Goal: Transaction & Acquisition: Obtain resource

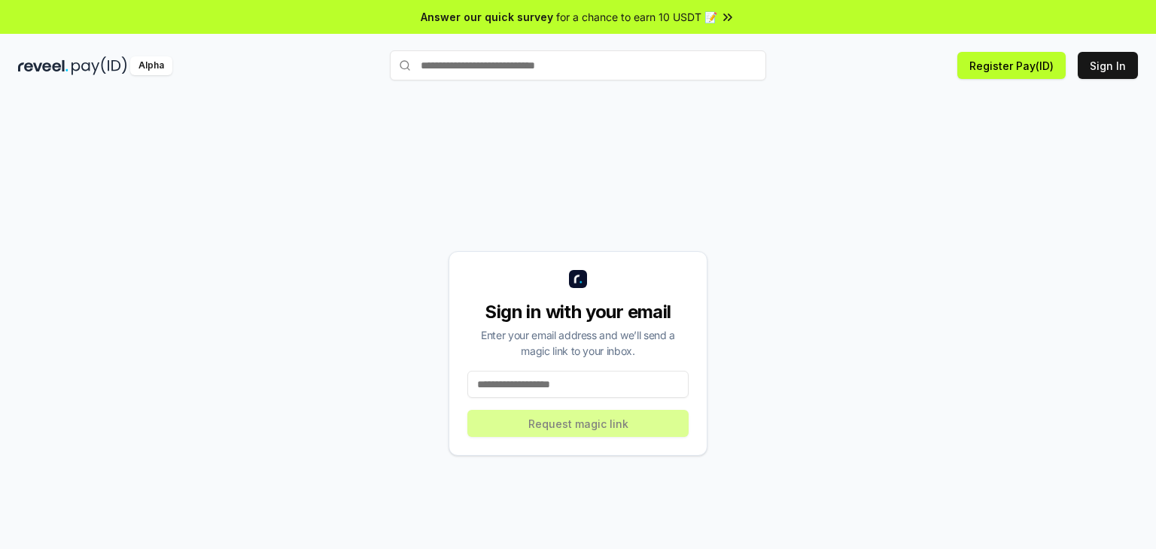
click at [510, 388] on input at bounding box center [577, 384] width 221 height 27
type input "**********"
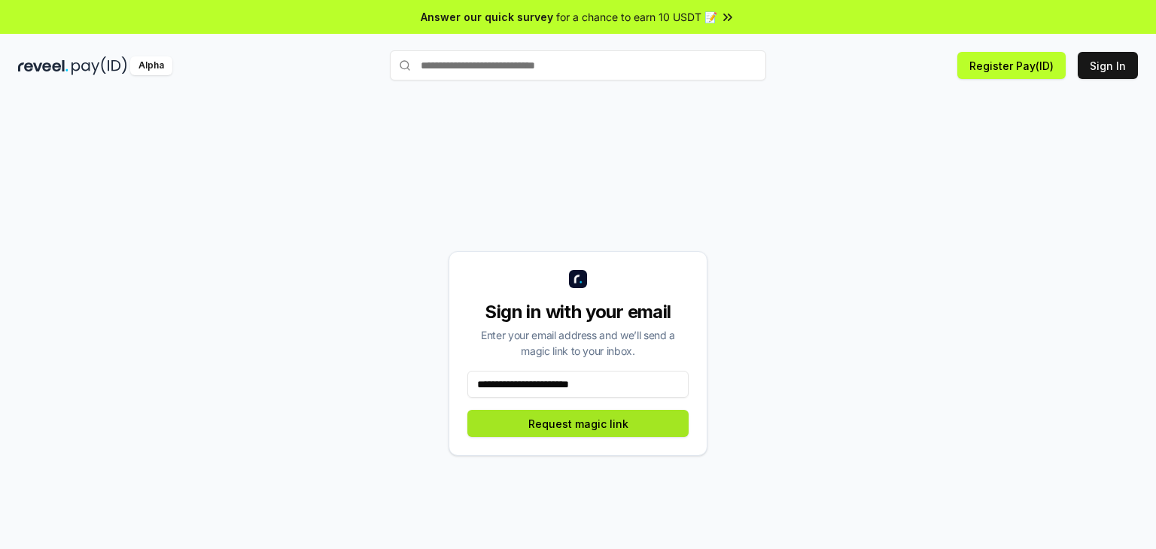
click at [647, 415] on button "Request magic link" at bounding box center [577, 423] width 221 height 27
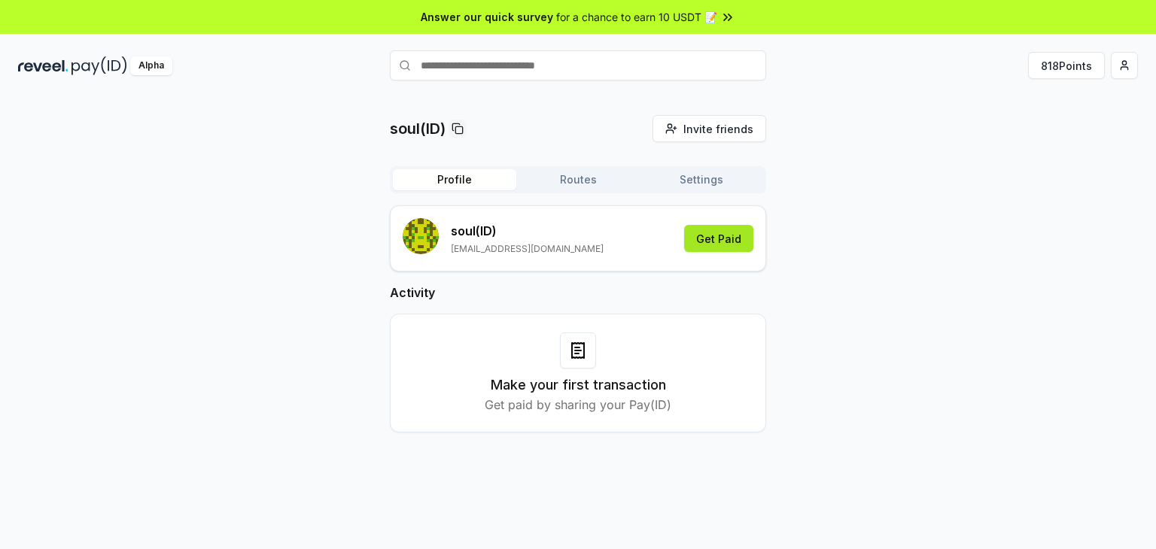
click at [695, 236] on button "Get Paid" at bounding box center [718, 238] width 69 height 27
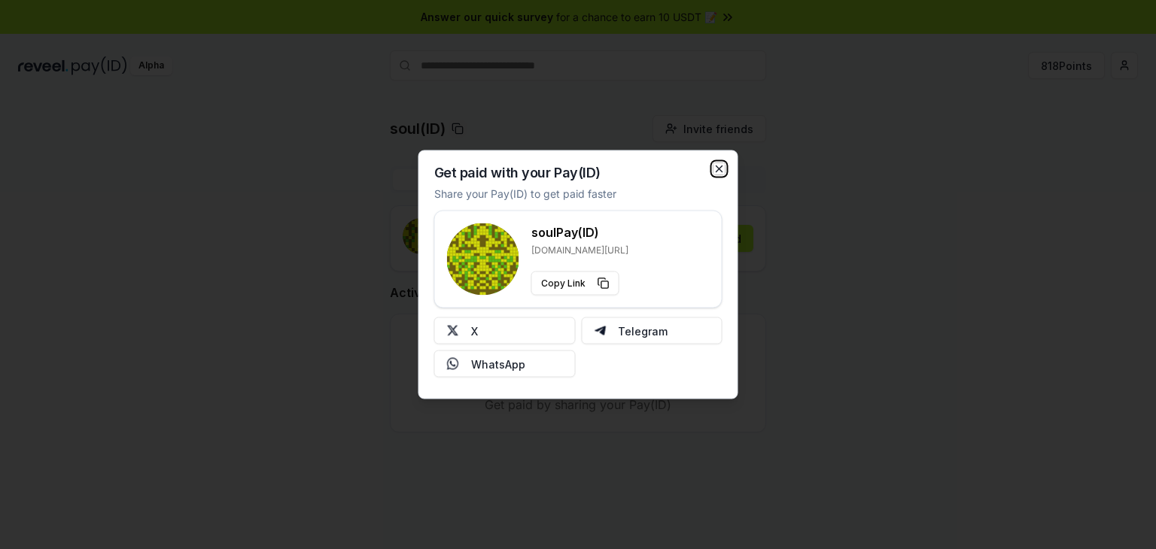
click at [717, 165] on icon "button" at bounding box center [719, 169] width 12 height 12
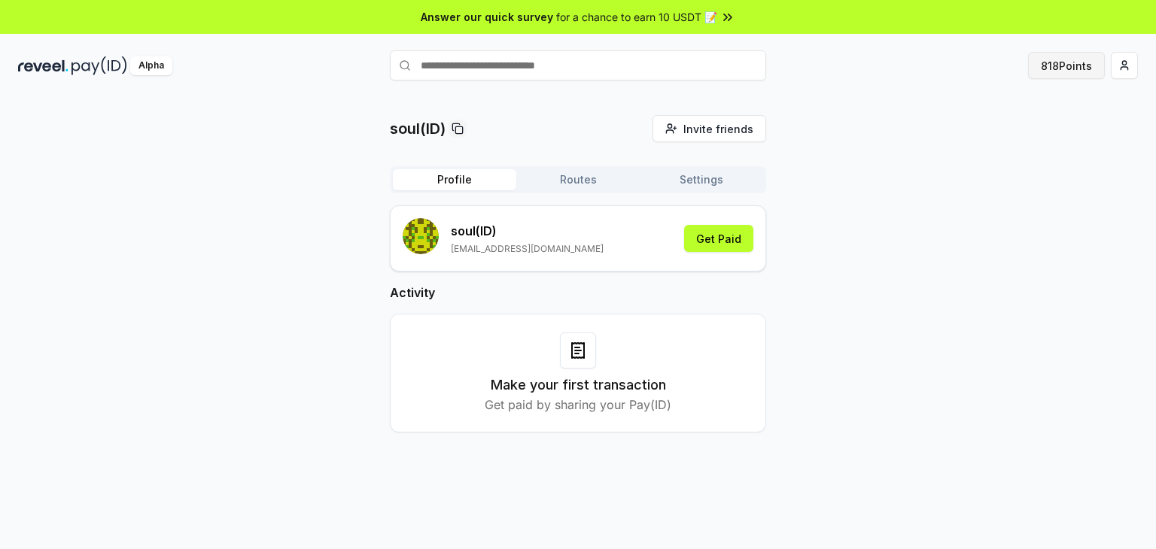
click at [1069, 56] on button "818 Points" at bounding box center [1066, 65] width 77 height 27
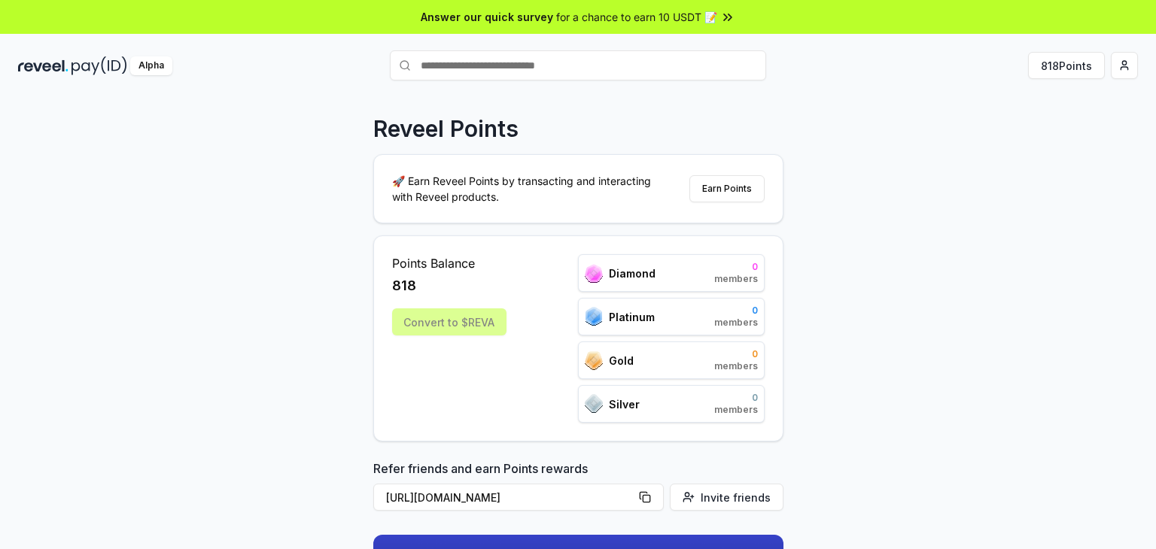
scroll to position [152, 0]
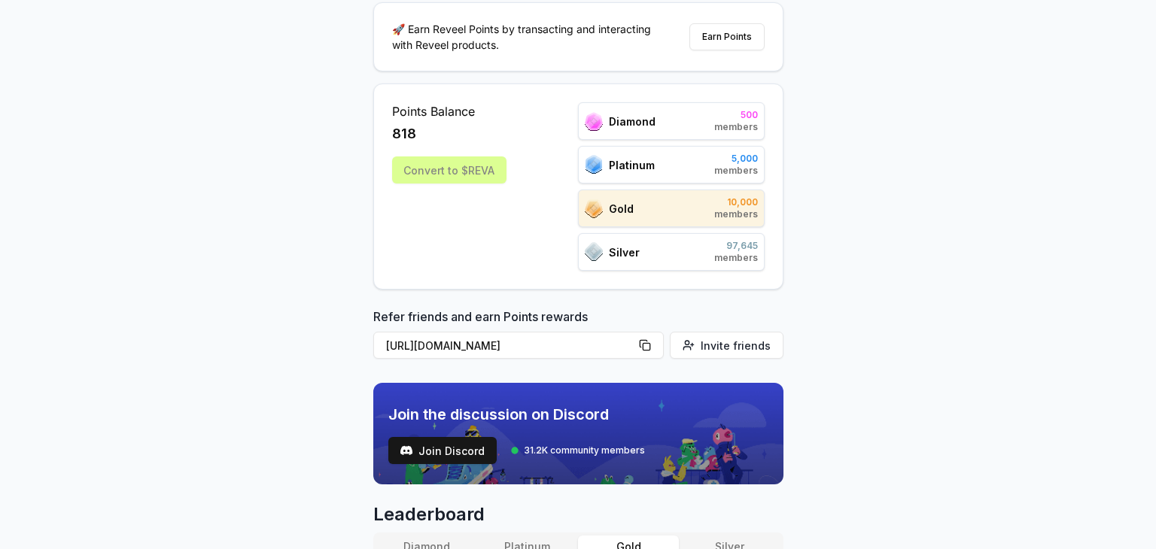
click at [458, 172] on div "Convert to $REVA" at bounding box center [449, 170] width 114 height 27
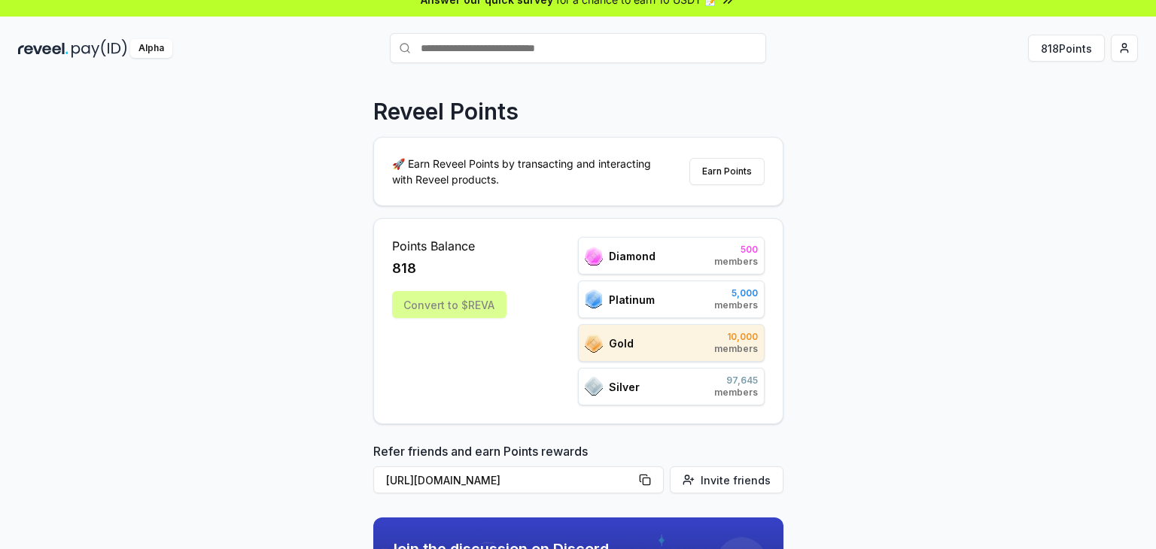
scroll to position [0, 0]
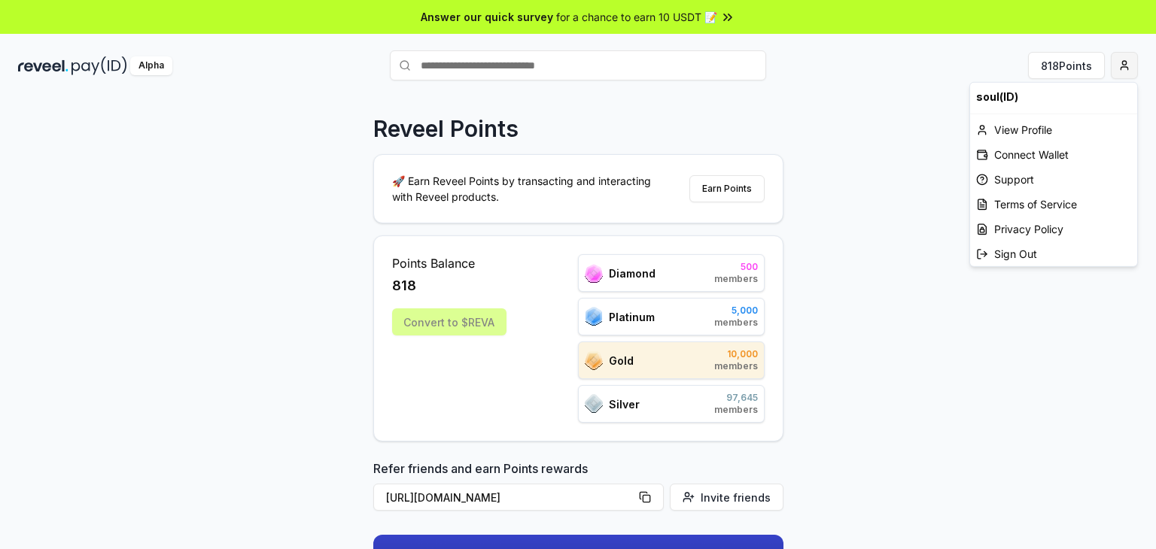
click at [1123, 62] on html "Answer our quick survey for a chance to earn 10 USDT 📝 Alpha 818 Points Reveel …" at bounding box center [578, 274] width 1156 height 549
click at [1053, 145] on div "Connect Wallet" at bounding box center [1053, 154] width 167 height 25
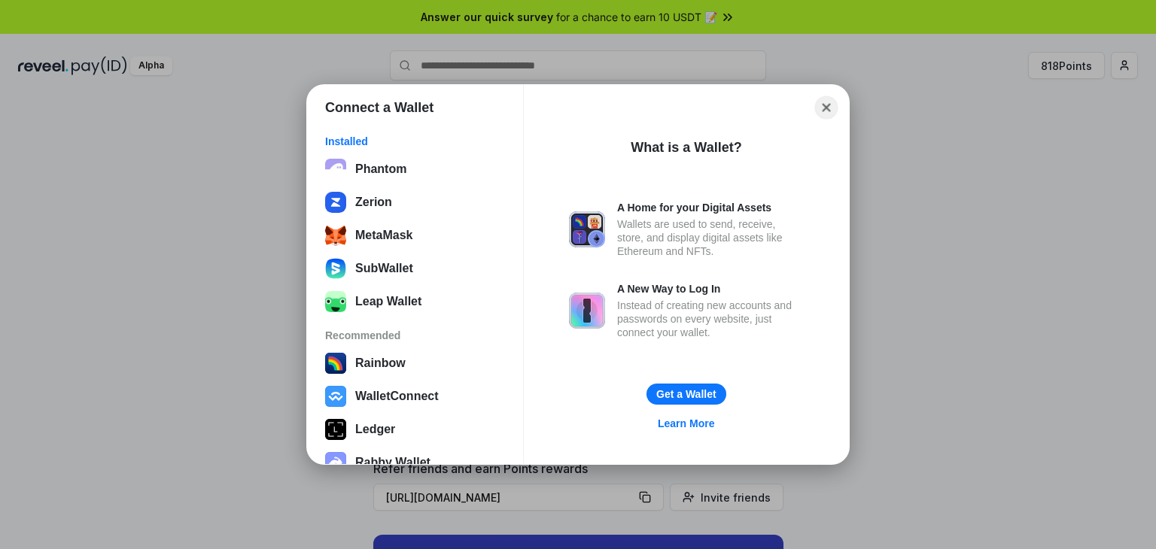
click at [820, 107] on button "Close" at bounding box center [826, 107] width 23 height 23
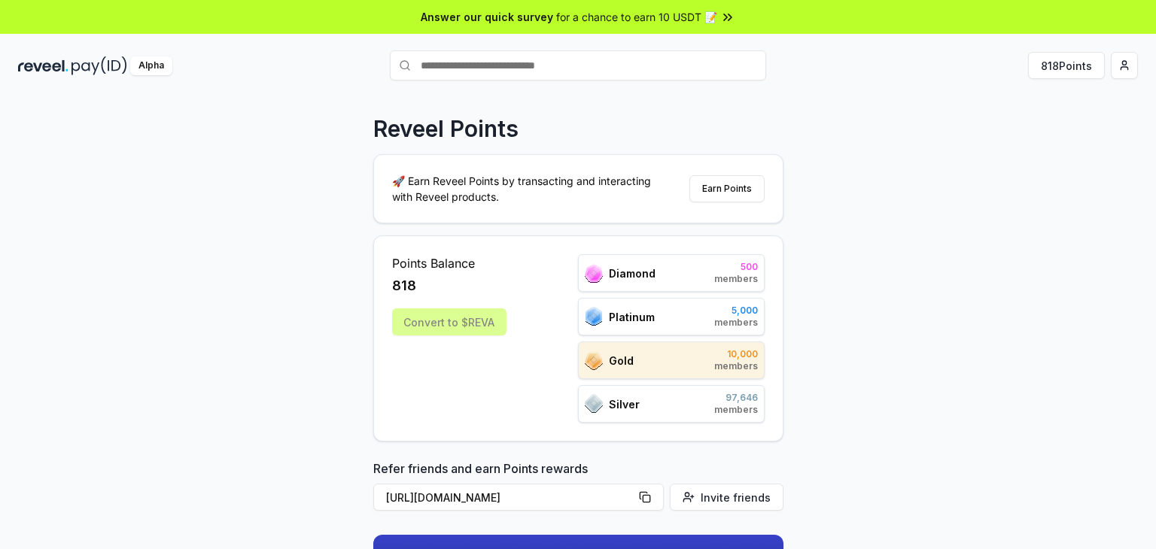
click at [659, 321] on div "Platinum 5,000 members" at bounding box center [671, 317] width 187 height 38
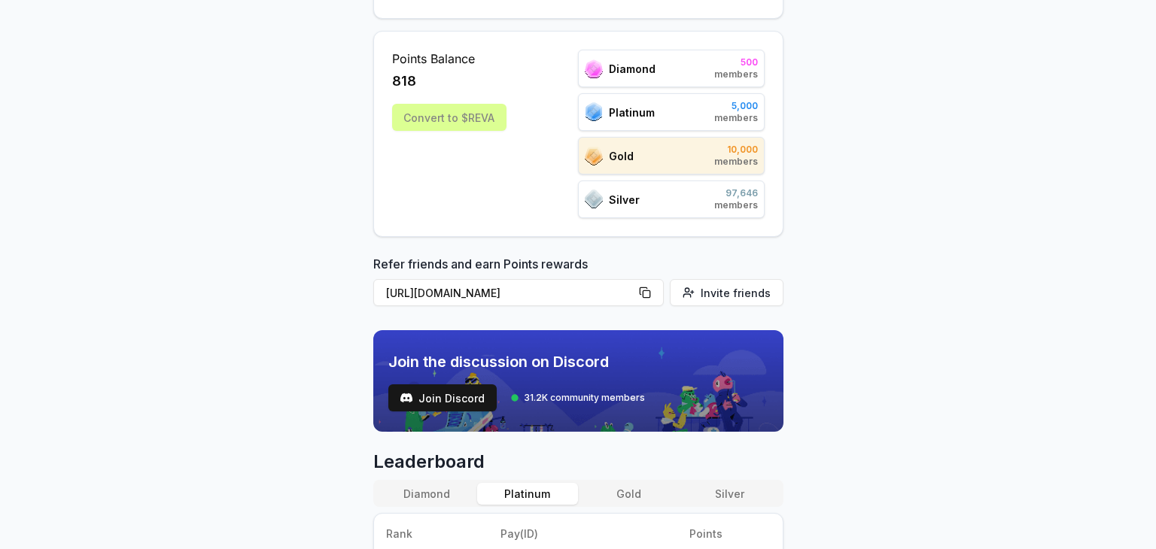
click at [548, 498] on button "Platinum" at bounding box center [527, 494] width 101 height 22
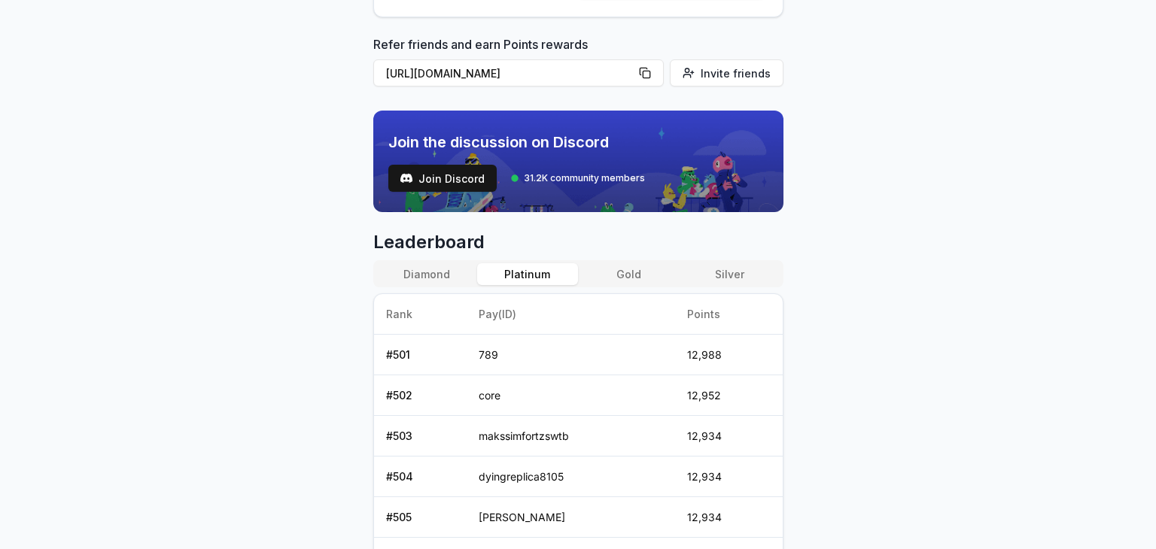
scroll to position [0, 0]
